Goal: Task Accomplishment & Management: Complete application form

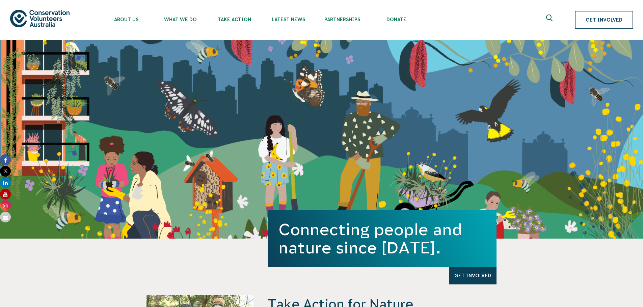
click at [608, 15] on link "Get Involved" at bounding box center [604, 20] width 58 height 18
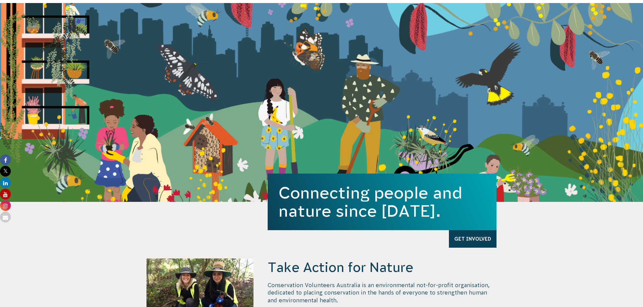
scroll to position [101, 0]
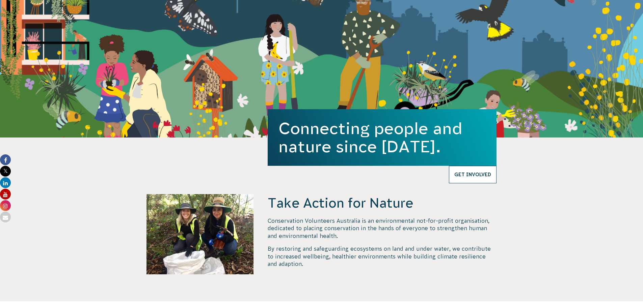
click at [475, 175] on link "Get Involved" at bounding box center [473, 175] width 48 height 18
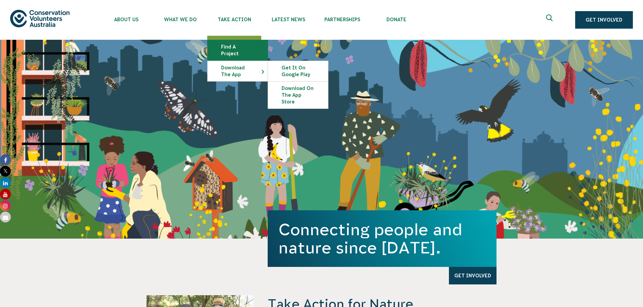
click at [235, 53] on link "Find a project" at bounding box center [237, 50] width 60 height 20
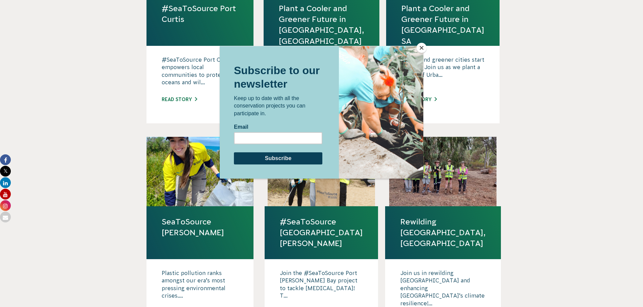
scroll to position [337, 0]
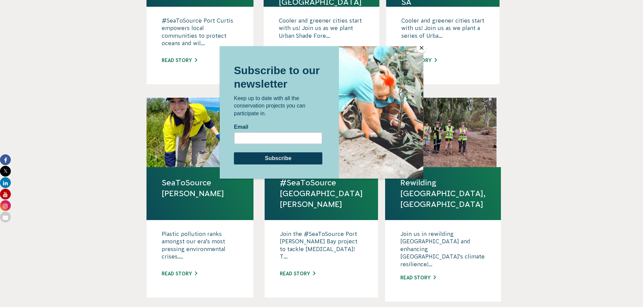
click at [421, 53] on div at bounding box center [381, 112] width 84 height 133
click at [421, 50] on button "Close" at bounding box center [421, 48] width 10 height 10
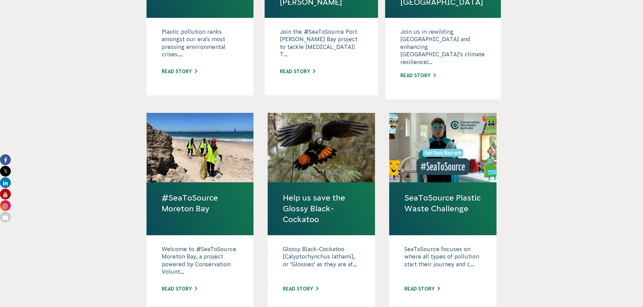
scroll to position [574, 0]
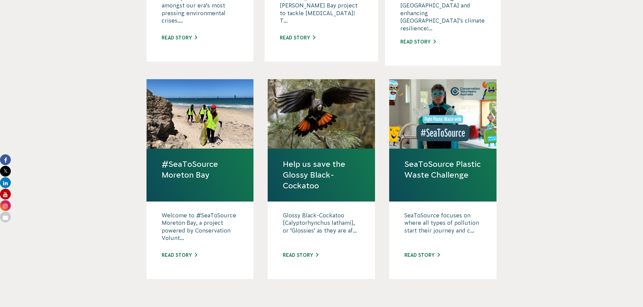
click at [445, 96] on div at bounding box center [442, 113] width 107 height 69
click at [424, 253] on link "Read story" at bounding box center [421, 255] width 35 height 5
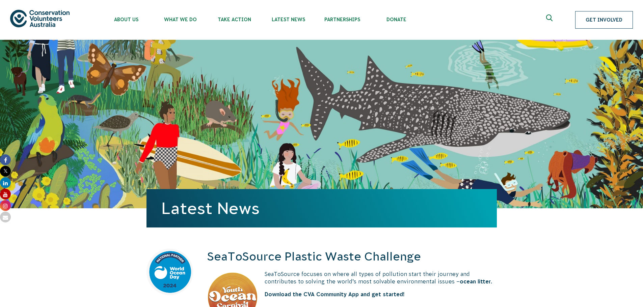
click at [593, 27] on link "Get Involved" at bounding box center [604, 20] width 58 height 18
